Goal: Task Accomplishment & Management: Manage account settings

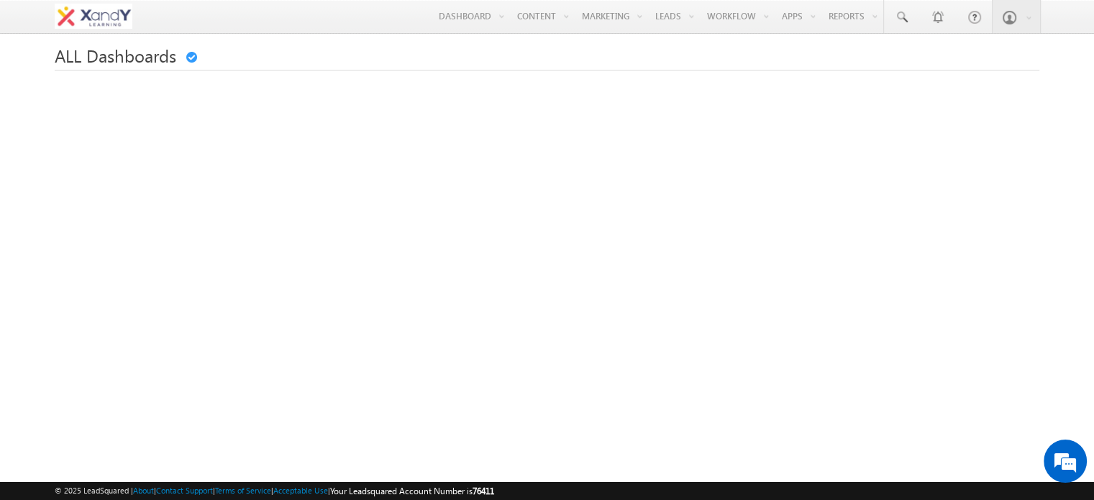
drag, startPoint x: 679, startPoint y: 85, endPoint x: 598, endPoint y: 72, distance: 82.3
click at [0, 0] on link "Manage Leads" at bounding box center [0, 0] width 0 height 0
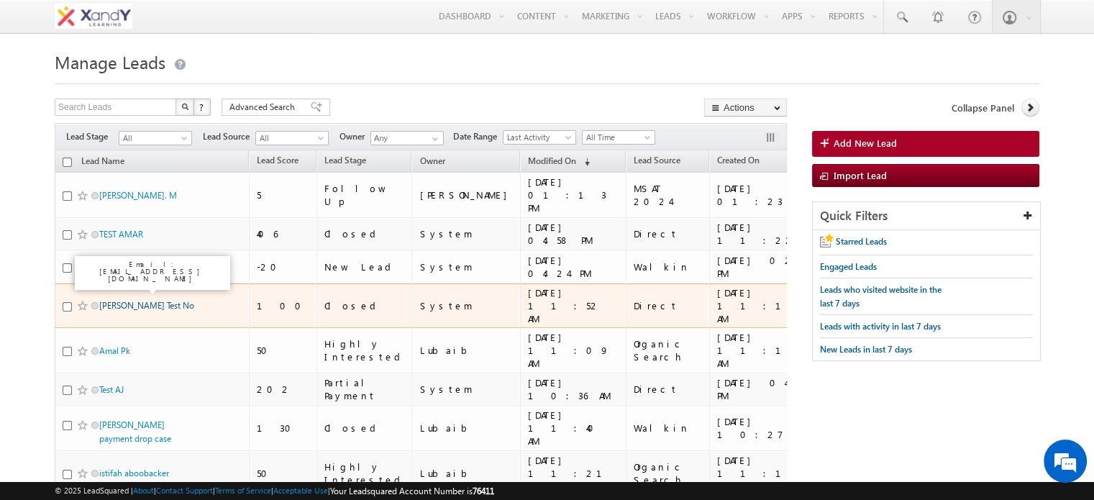
click at [130, 300] on link "[PERSON_NAME] Test No" at bounding box center [146, 305] width 95 height 11
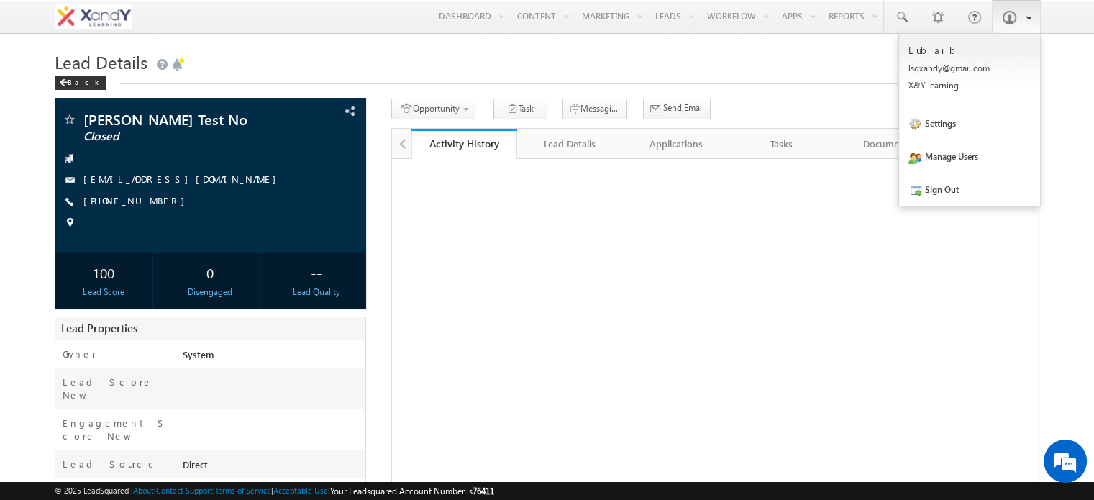
click at [1008, 15] on span at bounding box center [1009, 17] width 14 height 14
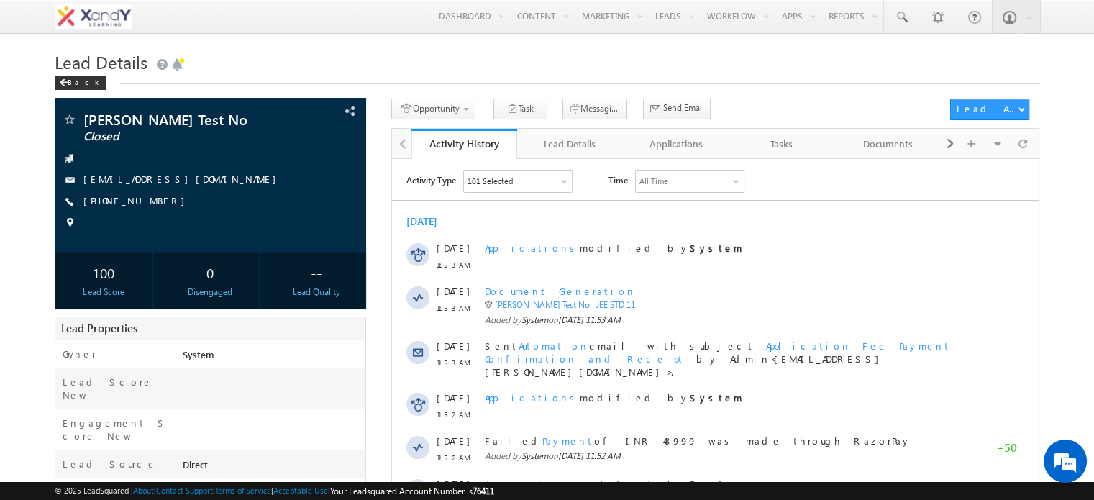
click at [1069, 63] on body "Menu [GEOGRAPHIC_DATA] lsqxa ndy@g mail. com" at bounding box center [547, 380] width 1094 height 761
click at [98, 14] on img at bounding box center [94, 16] width 78 height 25
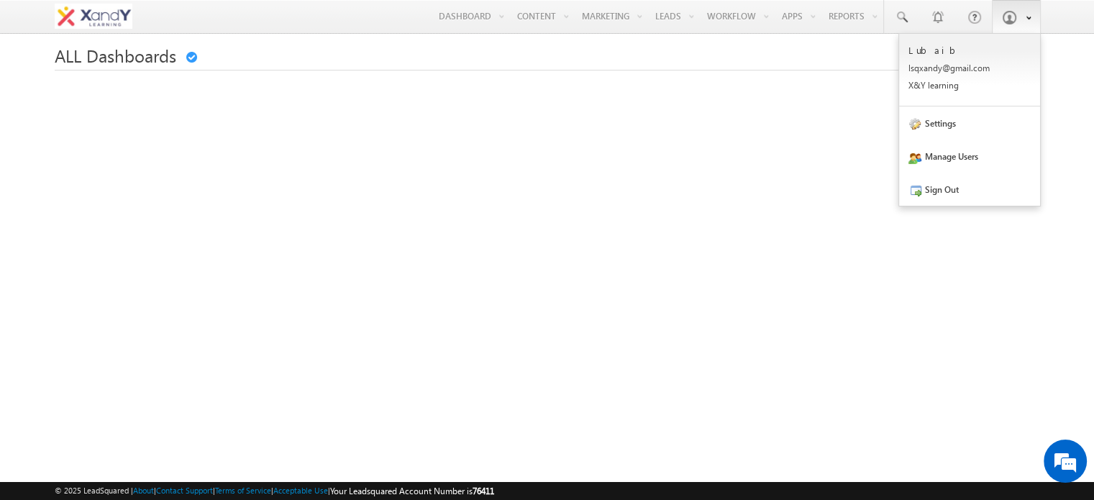
click at [1022, 16] on span at bounding box center [1025, 17] width 12 height 12
click at [1015, 17] on span at bounding box center [1009, 17] width 14 height 14
click at [940, 186] on link "Sign Out" at bounding box center [969, 189] width 141 height 33
